Goal: Task Accomplishment & Management: Use online tool/utility

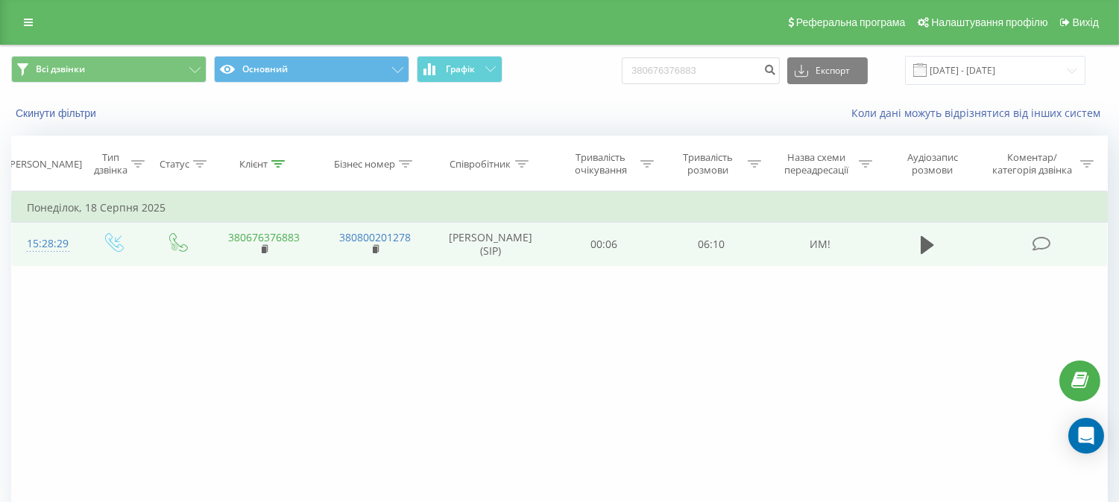
click at [292, 243] on link "380676376883" at bounding box center [264, 237] width 72 height 14
click at [258, 251] on td "380676376883" at bounding box center [264, 244] width 111 height 43
click at [263, 253] on rect at bounding box center [264, 250] width 4 height 7
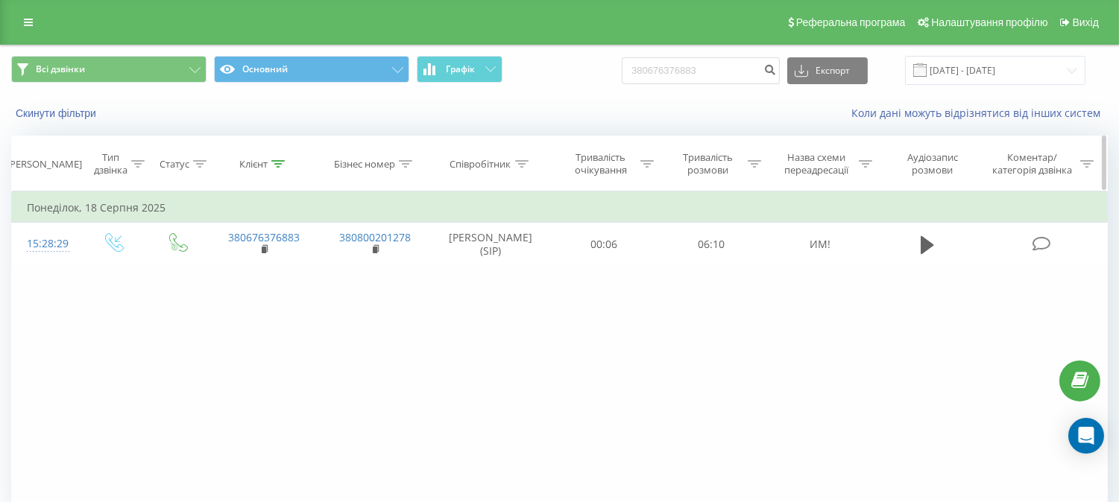
click at [279, 159] on div at bounding box center [277, 164] width 13 height 13
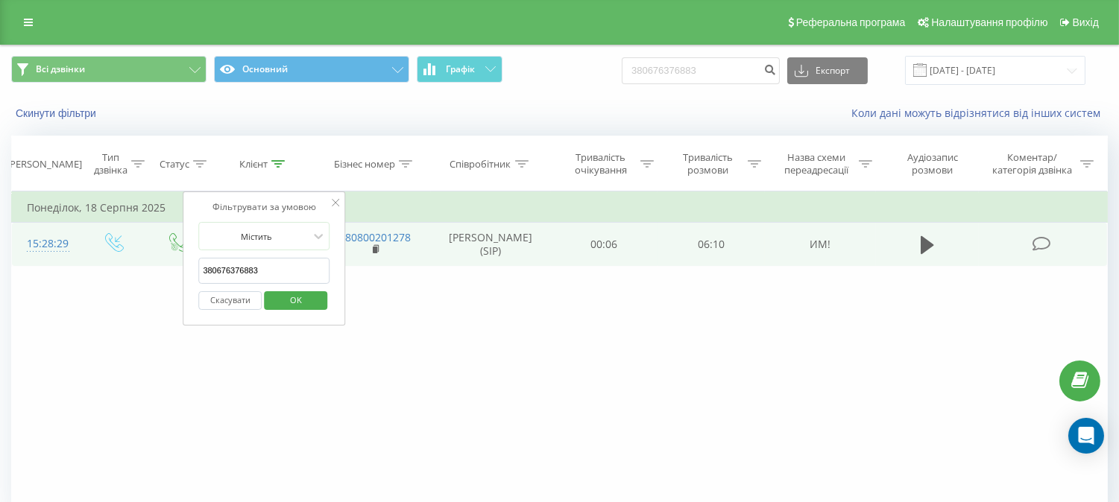
drag, startPoint x: 285, startPoint y: 268, endPoint x: 98, endPoint y: 263, distance: 187.2
click at [98, 263] on table "Фільтрувати за умовою Дорівнює Введіть значення Скасувати OK Фільтрувати за умо…" at bounding box center [559, 229] width 1097 height 75
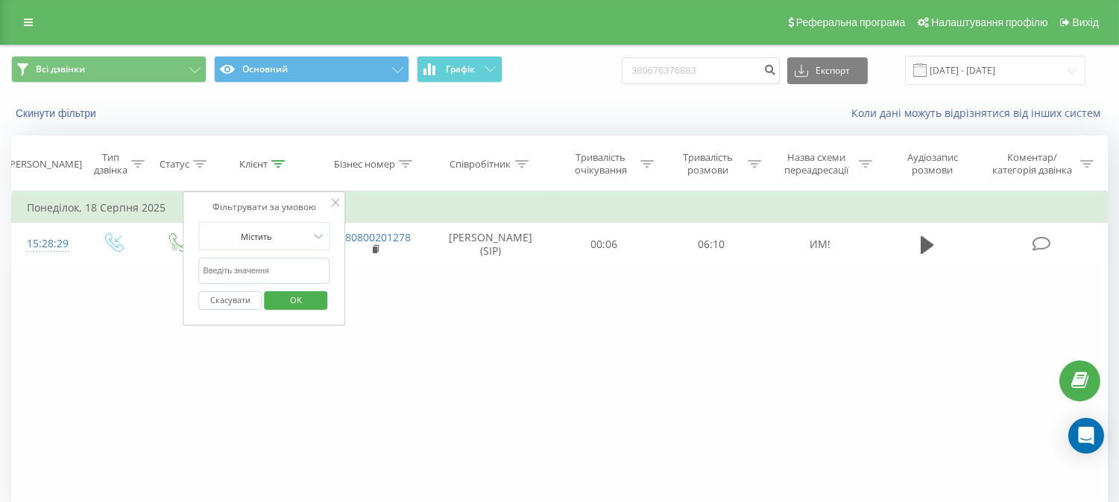
click at [318, 303] on button "OK" at bounding box center [295, 301] width 63 height 19
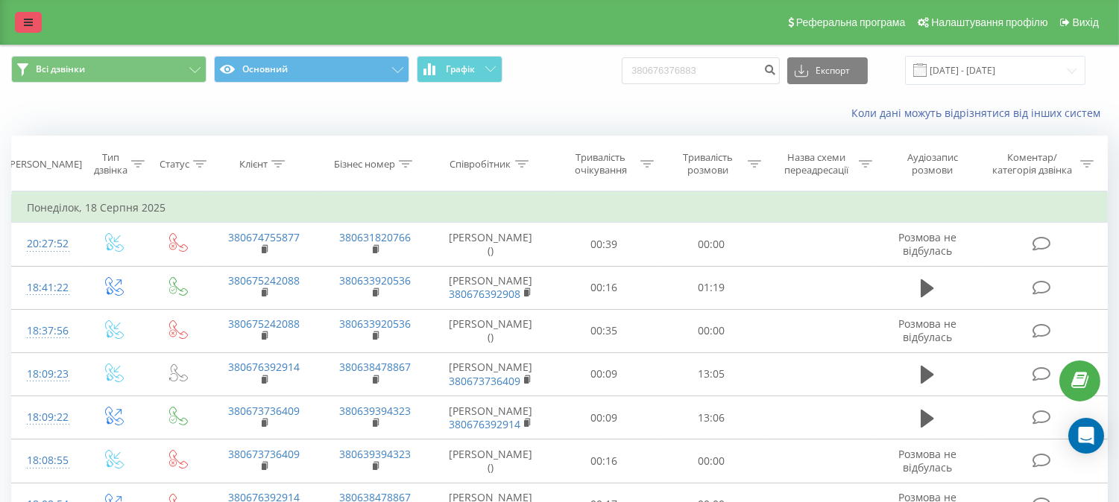
click at [21, 17] on link at bounding box center [28, 22] width 27 height 21
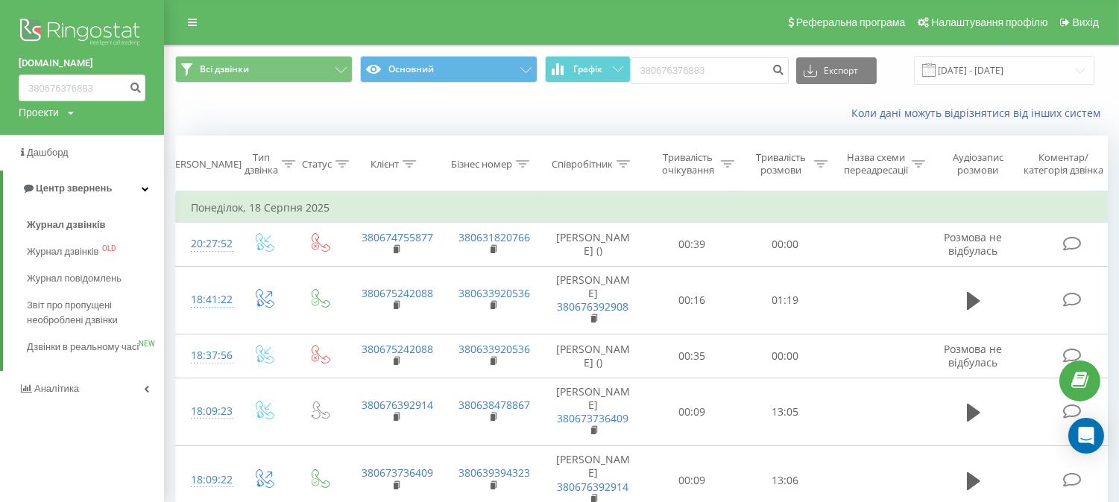
click at [65, 30] on img at bounding box center [82, 33] width 127 height 37
click at [121, 34] on img at bounding box center [82, 33] width 127 height 37
click at [92, 26] on img at bounding box center [82, 33] width 127 height 37
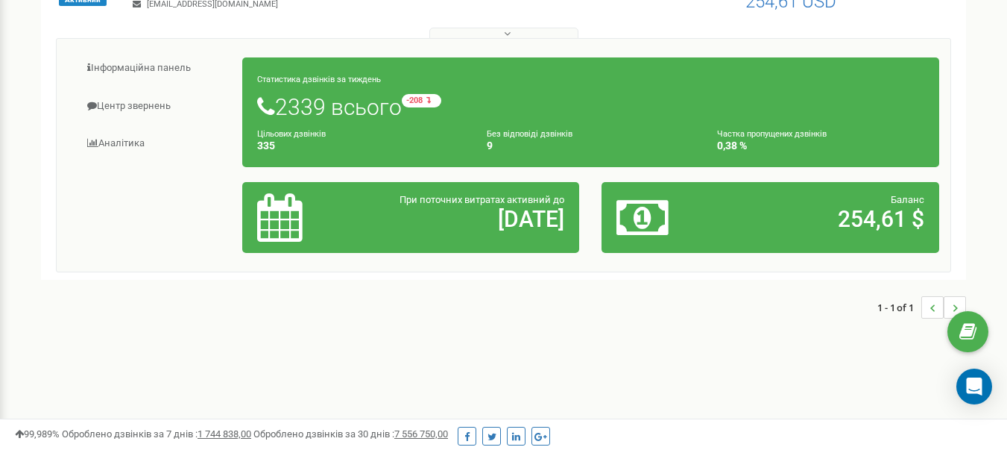
scroll to position [224, 0]
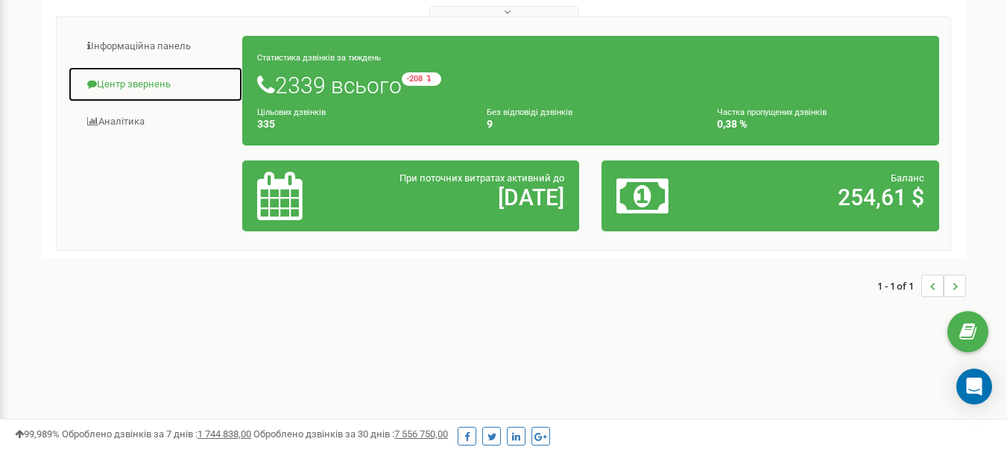
click at [132, 86] on link "Центр звернень" at bounding box center [155, 84] width 175 height 37
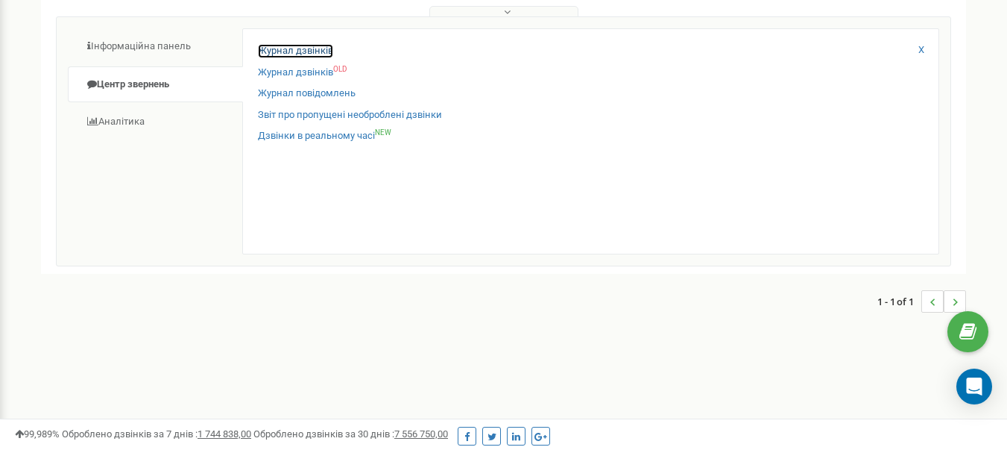
click at [277, 53] on link "Журнал дзвінків" at bounding box center [295, 51] width 75 height 14
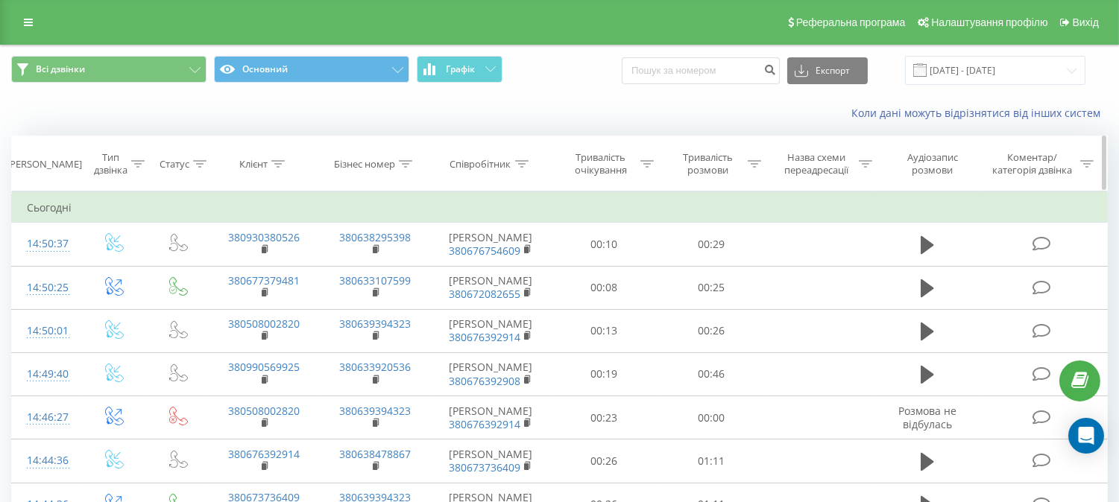
click at [525, 163] on icon at bounding box center [521, 163] width 13 height 7
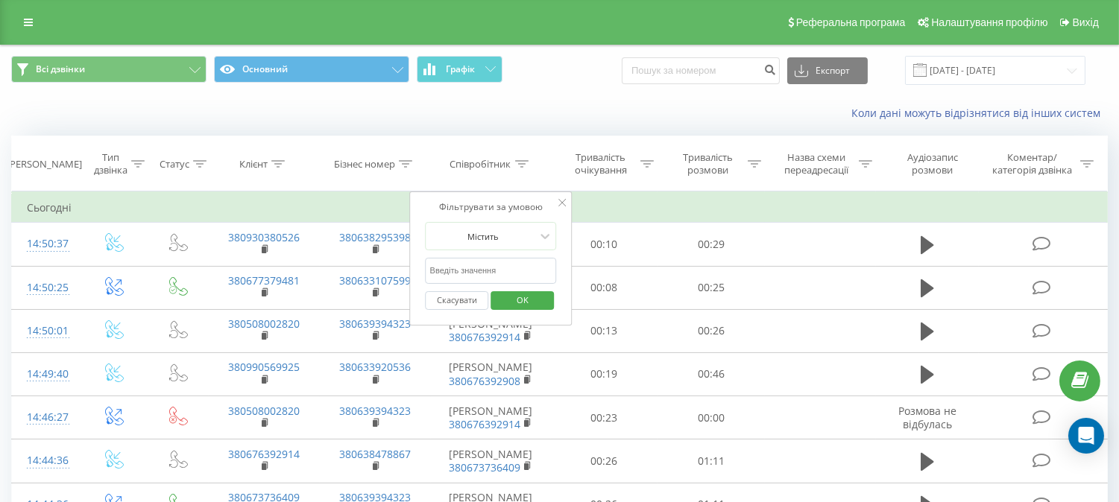
click at [441, 277] on input "text" at bounding box center [491, 271] width 131 height 26
type input "франкова"
click button "OK" at bounding box center [522, 301] width 63 height 19
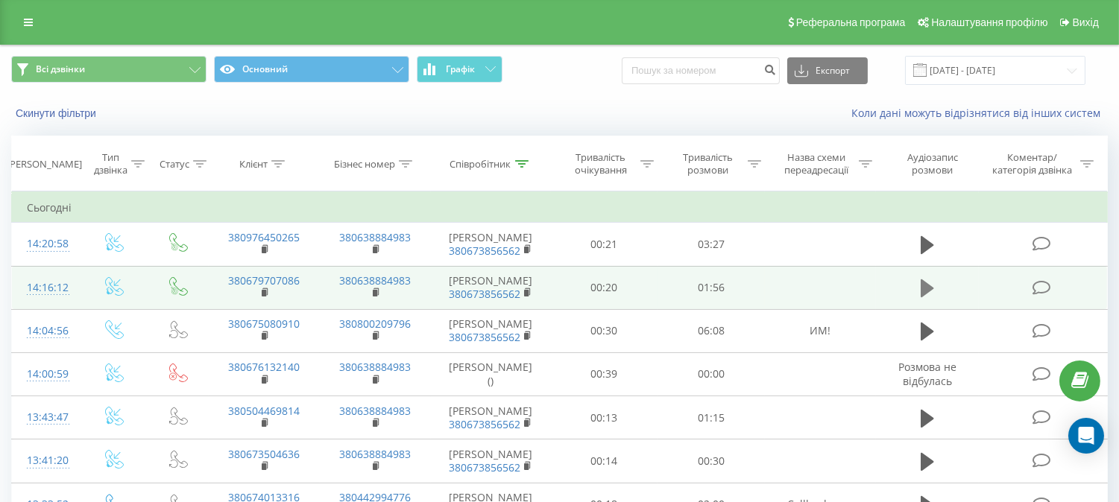
click at [923, 297] on icon at bounding box center [927, 289] width 13 height 18
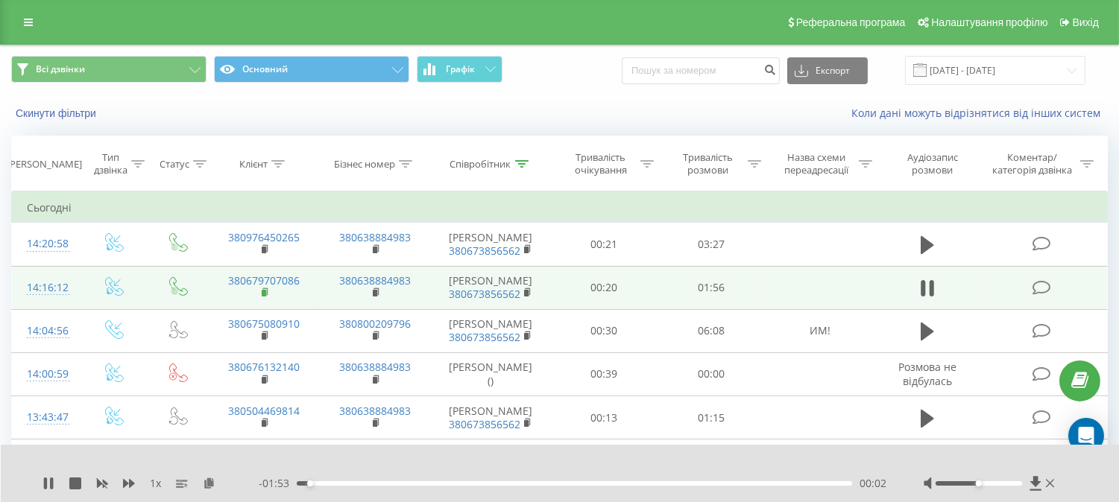
click at [266, 298] on icon at bounding box center [266, 293] width 8 height 10
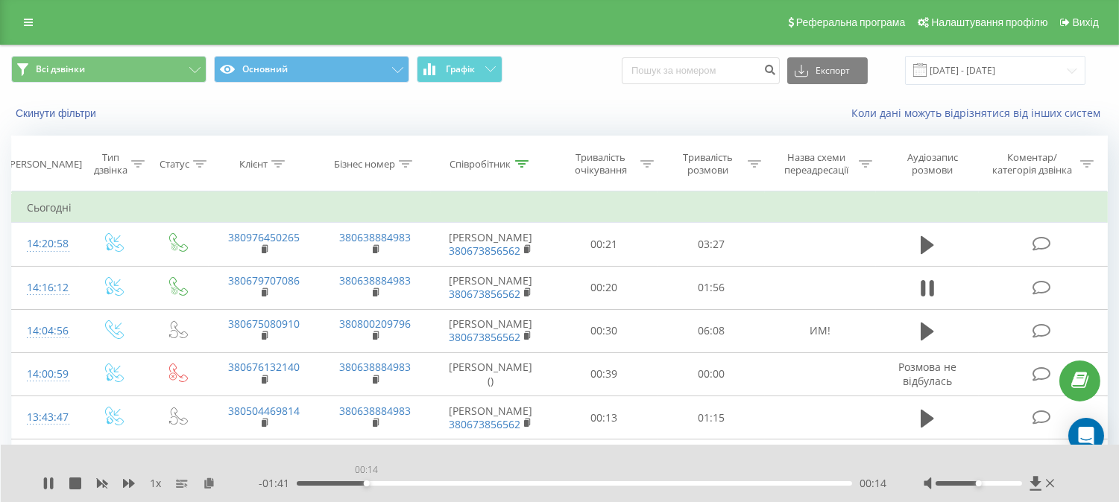
click at [366, 482] on div "00:14" at bounding box center [574, 484] width 555 height 4
click at [344, 485] on div "00:35" at bounding box center [574, 484] width 555 height 4
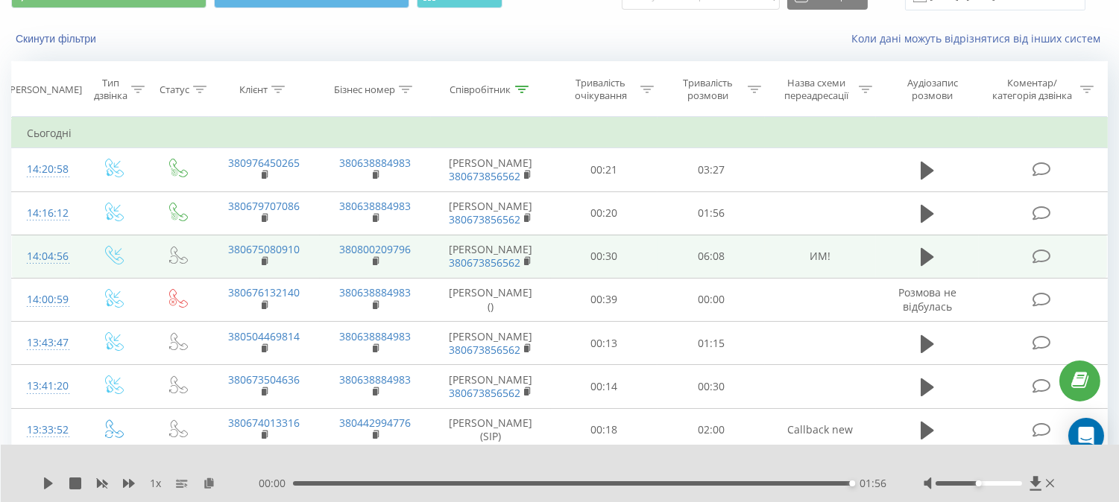
scroll to position [166, 0]
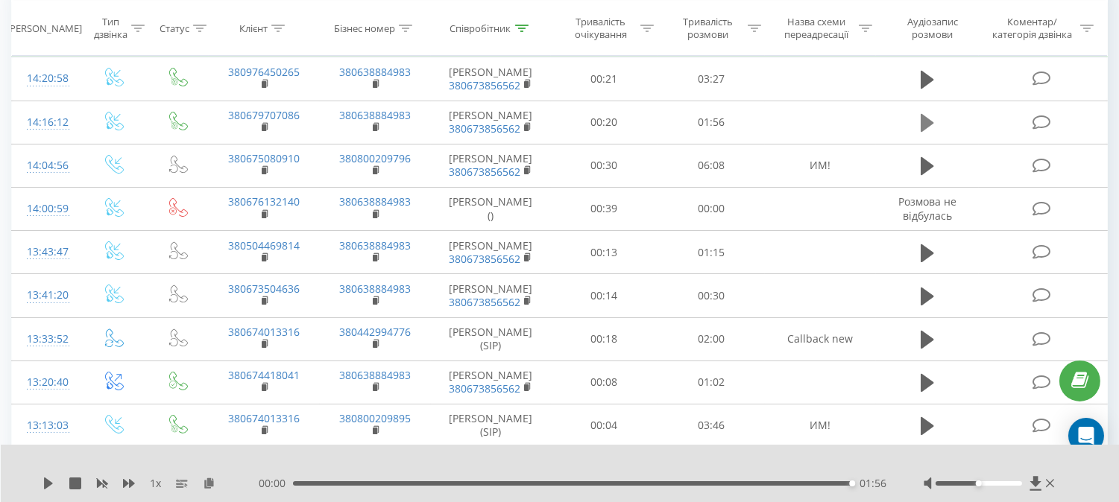
click at [927, 132] on icon at bounding box center [927, 123] width 13 height 18
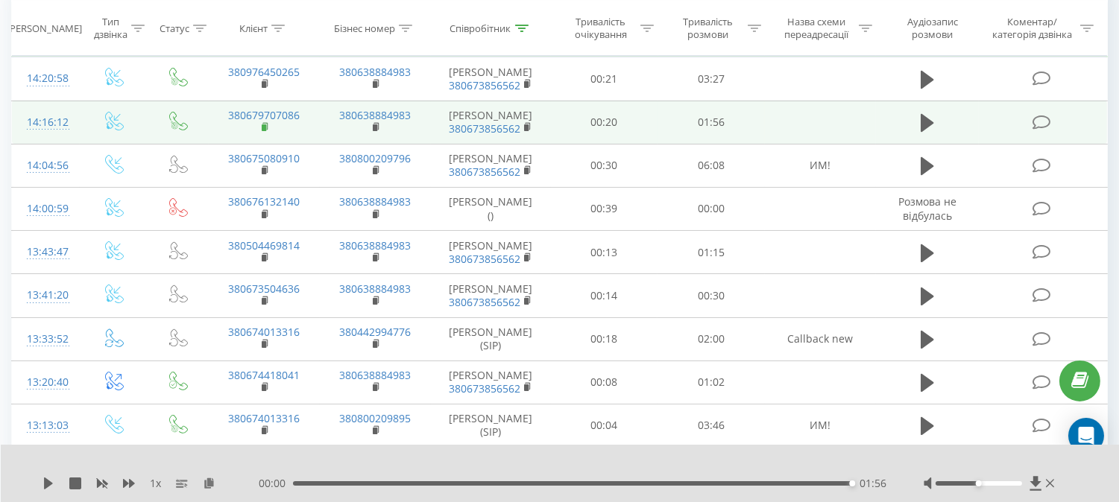
click at [265, 131] on rect at bounding box center [264, 128] width 4 height 7
